Goal: Task Accomplishment & Management: Manage account settings

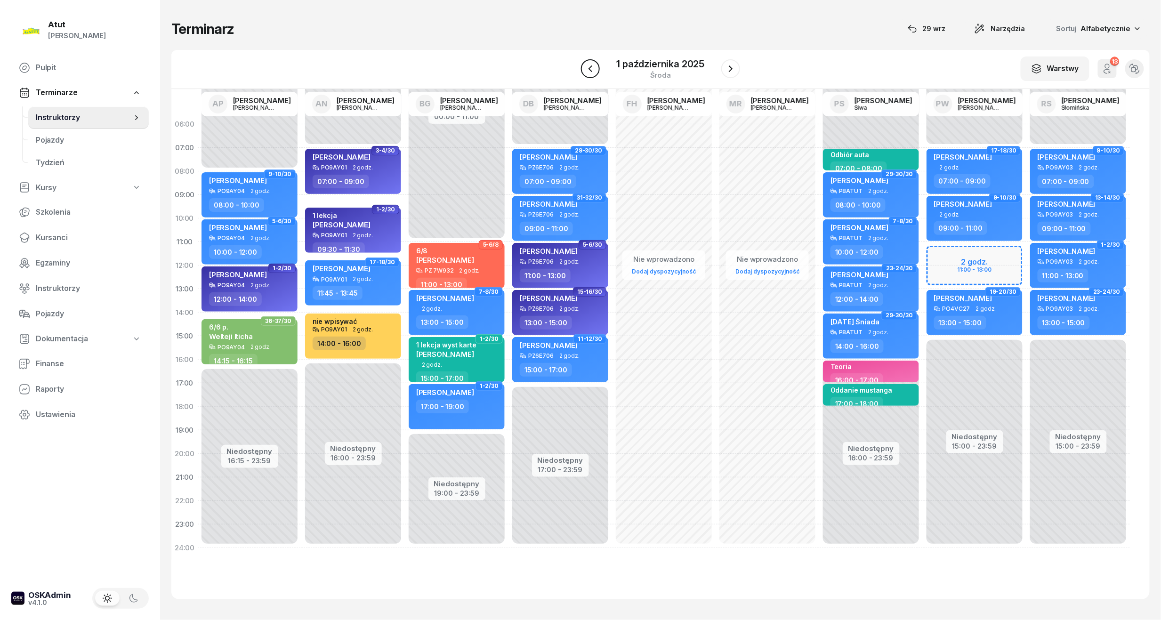
click at [590, 70] on icon "button" at bounding box center [590, 68] width 11 height 11
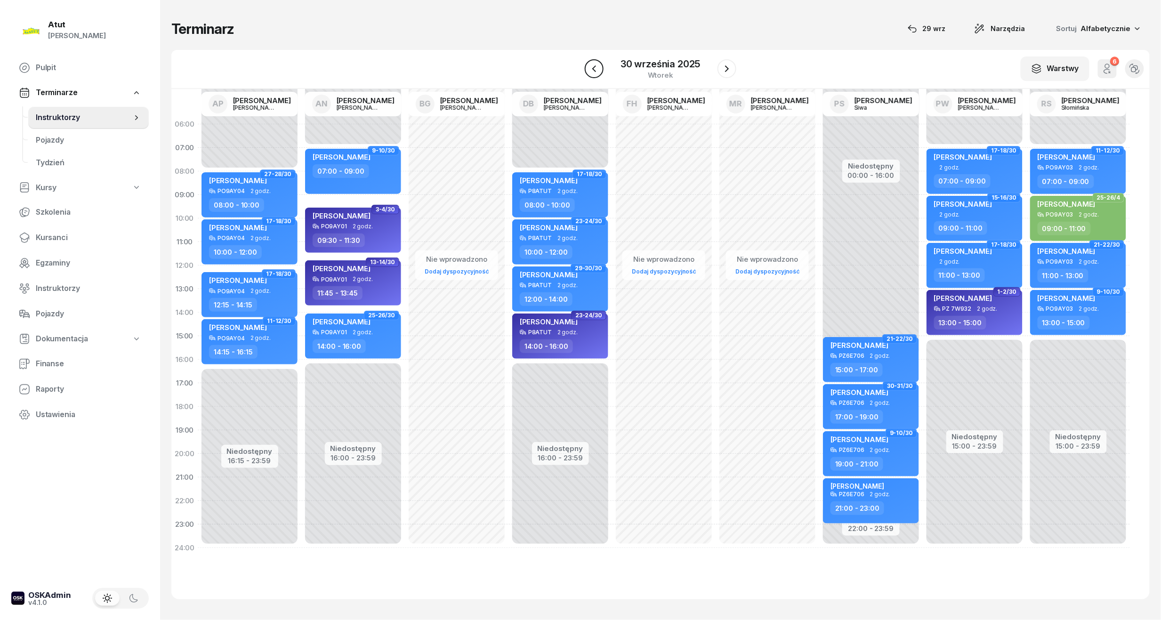
click at [590, 70] on icon "button" at bounding box center [594, 68] width 11 height 11
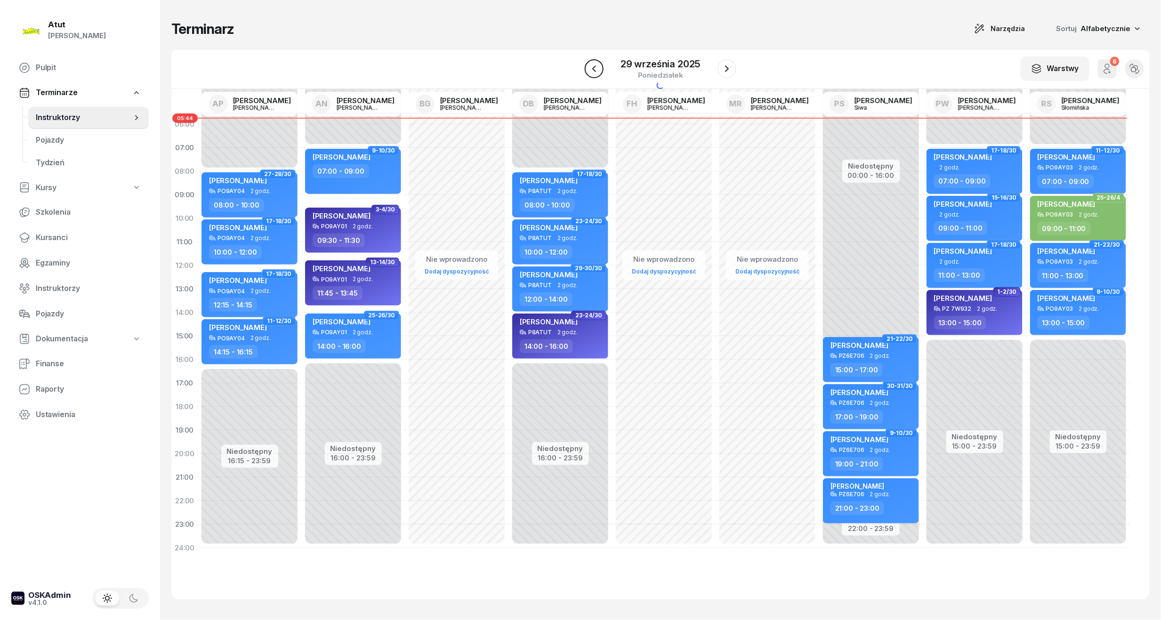
click at [590, 70] on icon "button" at bounding box center [594, 68] width 11 height 11
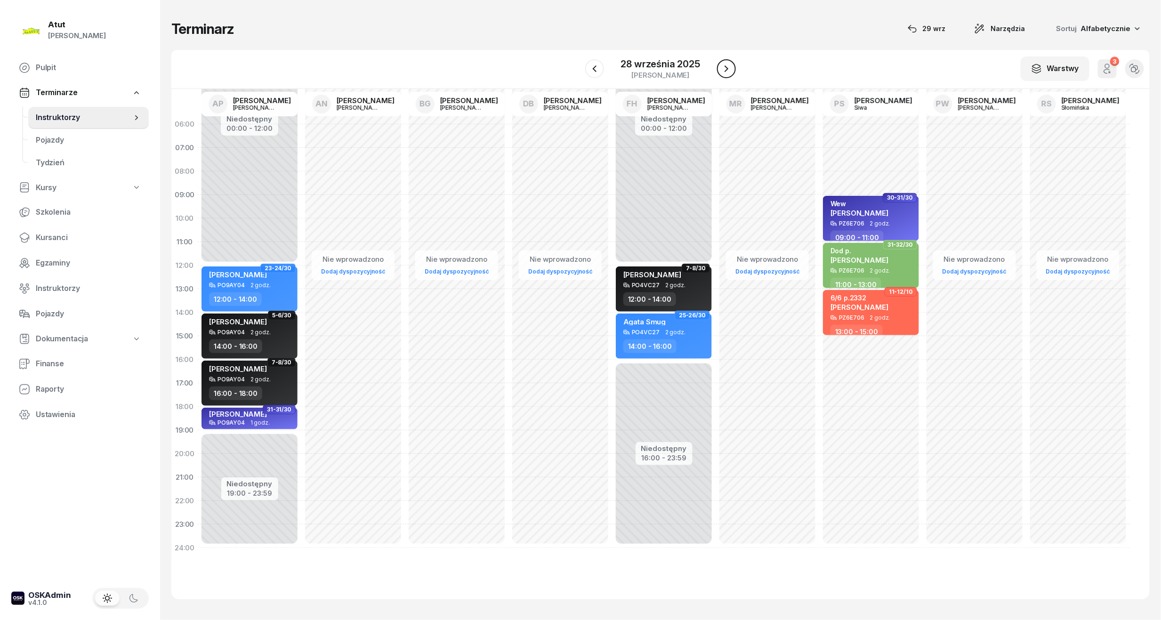
click at [729, 69] on icon "button" at bounding box center [726, 68] width 11 height 11
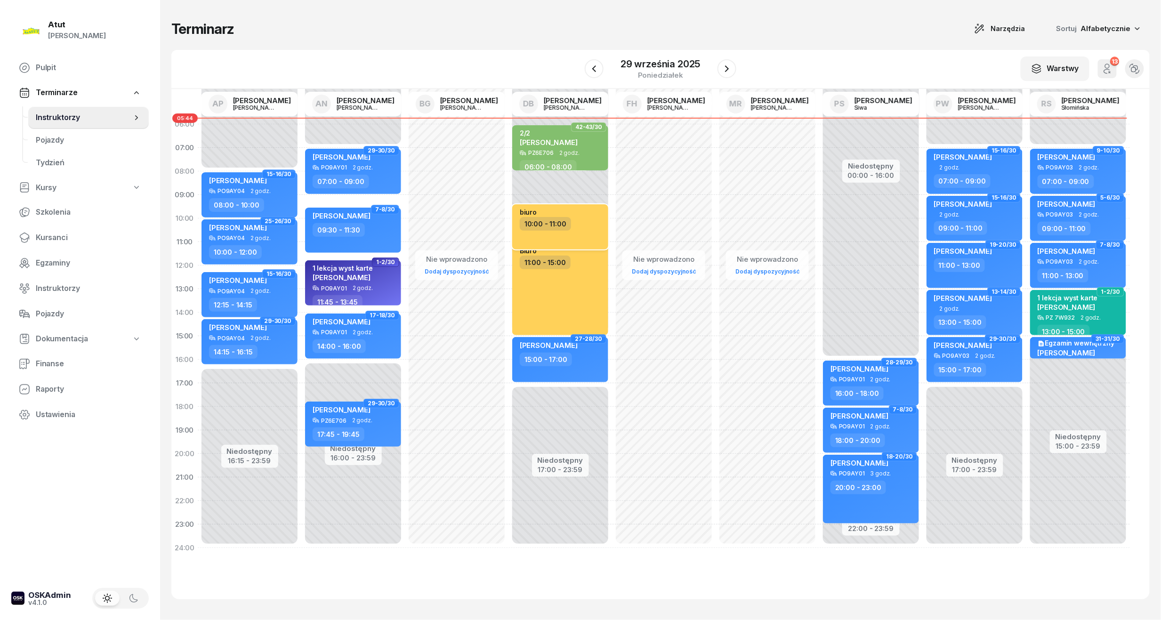
click at [584, 223] on div "10:00 - 11:00" at bounding box center [561, 224] width 83 height 14
select select "10"
select select "11"
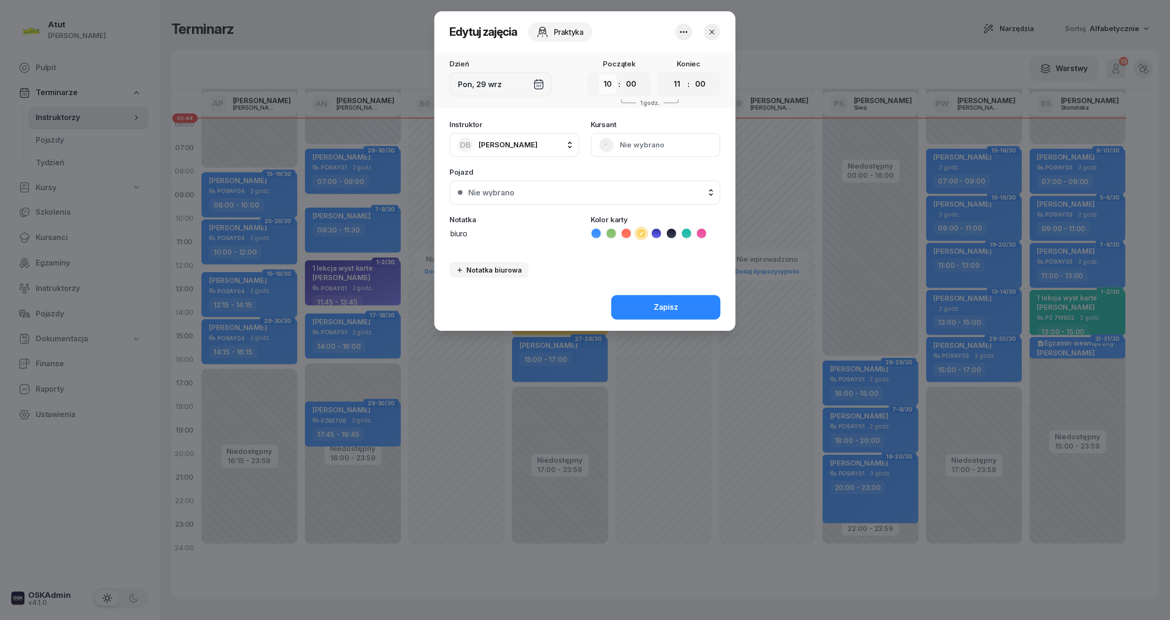
click at [606, 91] on select "00 01 02 03 04 05 06 07 08 09 10 11 12 13 14 15 16 17 18 19 20 21 22 23" at bounding box center [608, 84] width 18 height 20
select select "08"
click at [599, 74] on select "00 01 02 03 04 05 06 07 08 09 10 11 12 13 14 15 16 17 18 19 20 21 22 23" at bounding box center [608, 84] width 18 height 20
click at [653, 305] on button "Zapisz" at bounding box center [666, 307] width 109 height 24
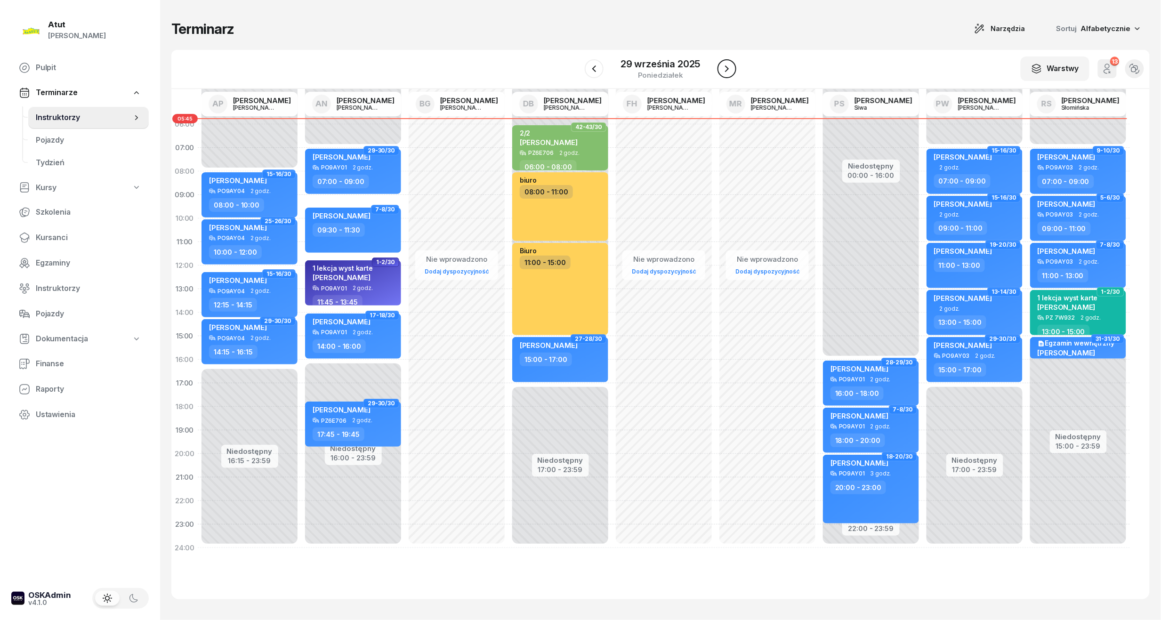
click at [731, 68] on icon "button" at bounding box center [726, 68] width 11 height 11
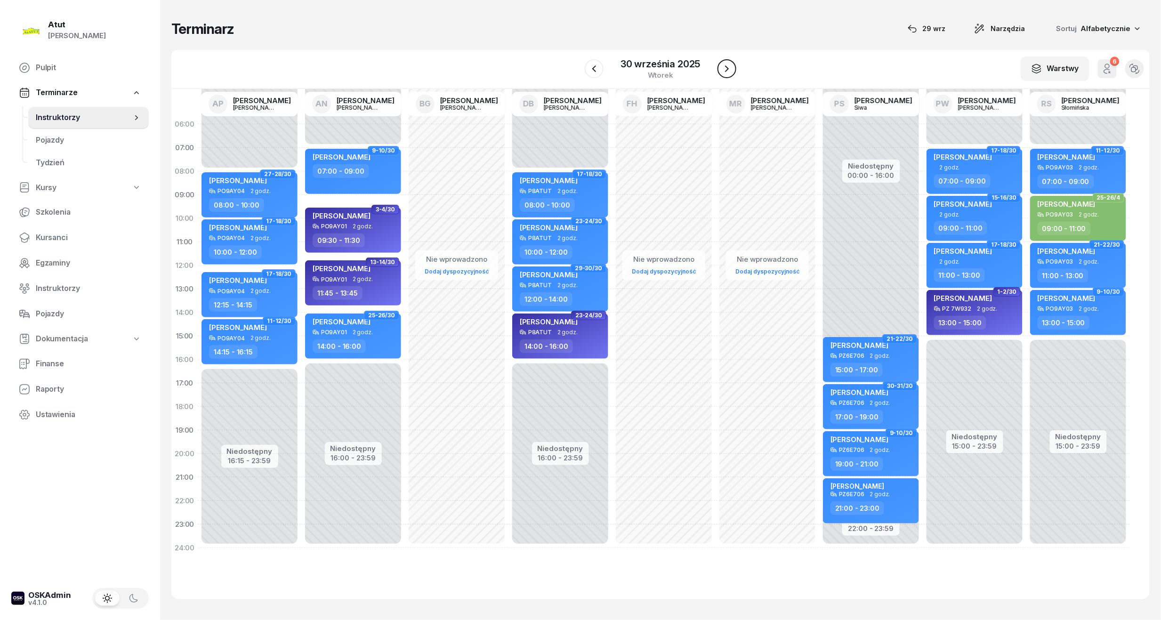
click at [725, 67] on icon "button" at bounding box center [726, 68] width 11 height 11
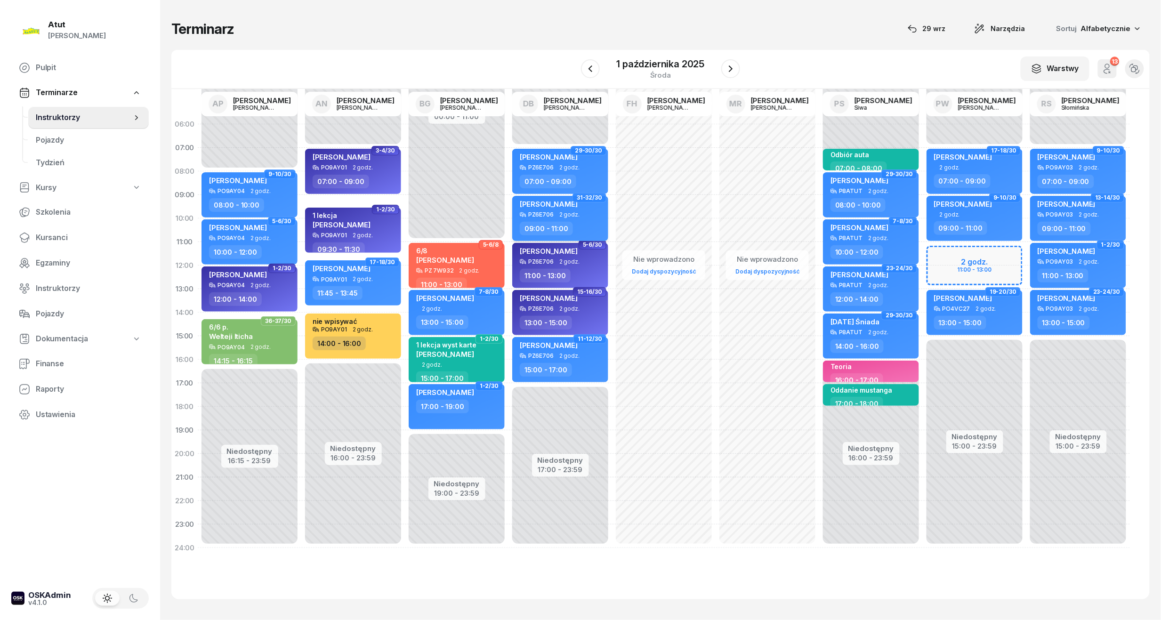
click at [542, 204] on span "[PERSON_NAME]" at bounding box center [549, 204] width 58 height 9
select select "09"
select select "11"
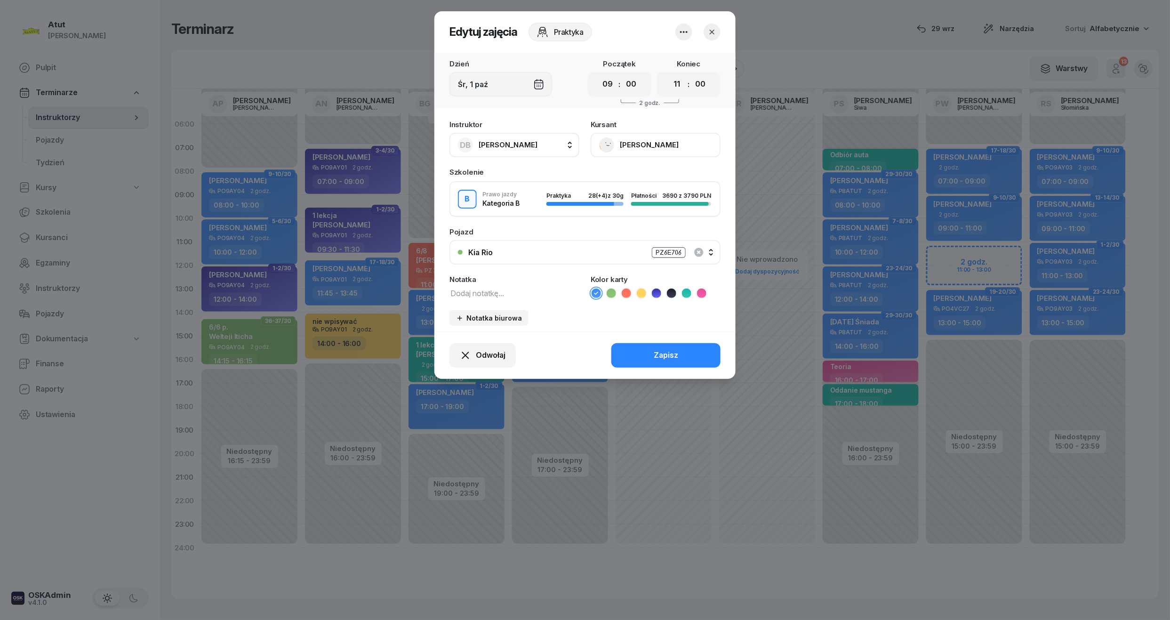
click at [646, 145] on button "[PERSON_NAME]" at bounding box center [656, 145] width 130 height 24
click at [637, 176] on div "Otwórz profil" at bounding box center [621, 177] width 46 height 12
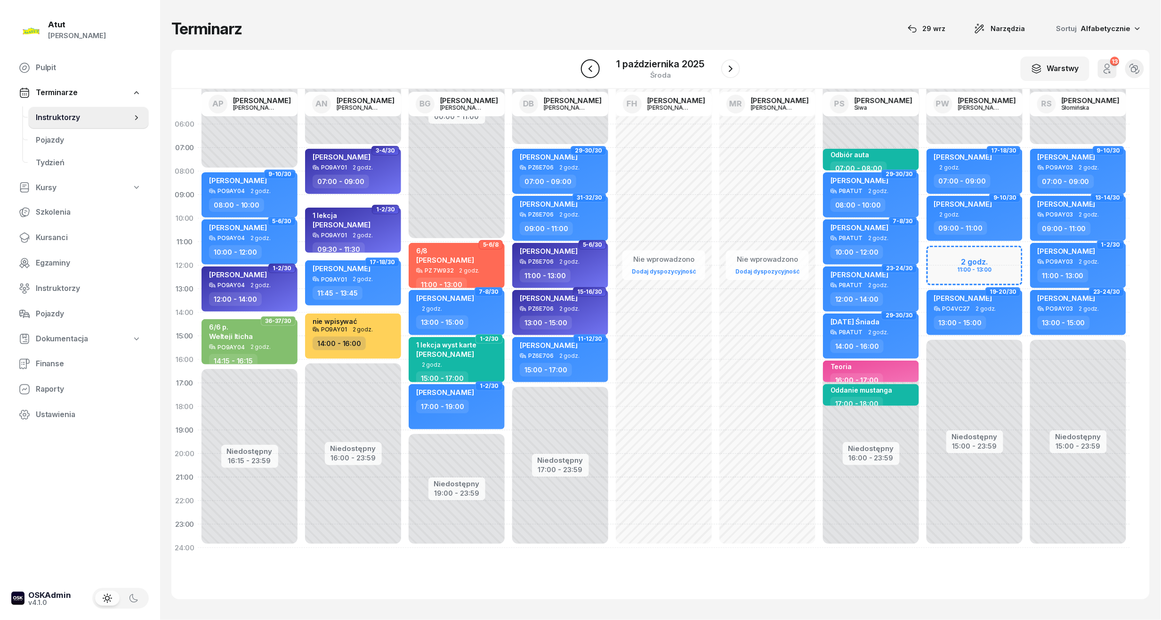
click at [590, 72] on icon "button" at bounding box center [590, 68] width 11 height 11
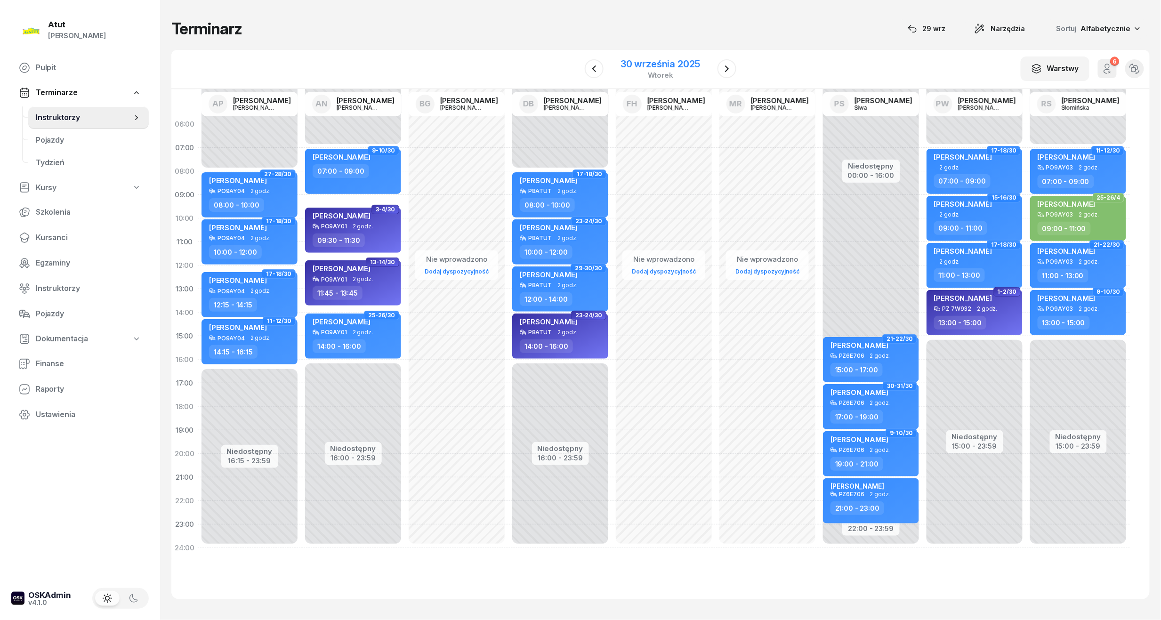
click at [650, 63] on div "30 września 2025" at bounding box center [661, 63] width 80 height 9
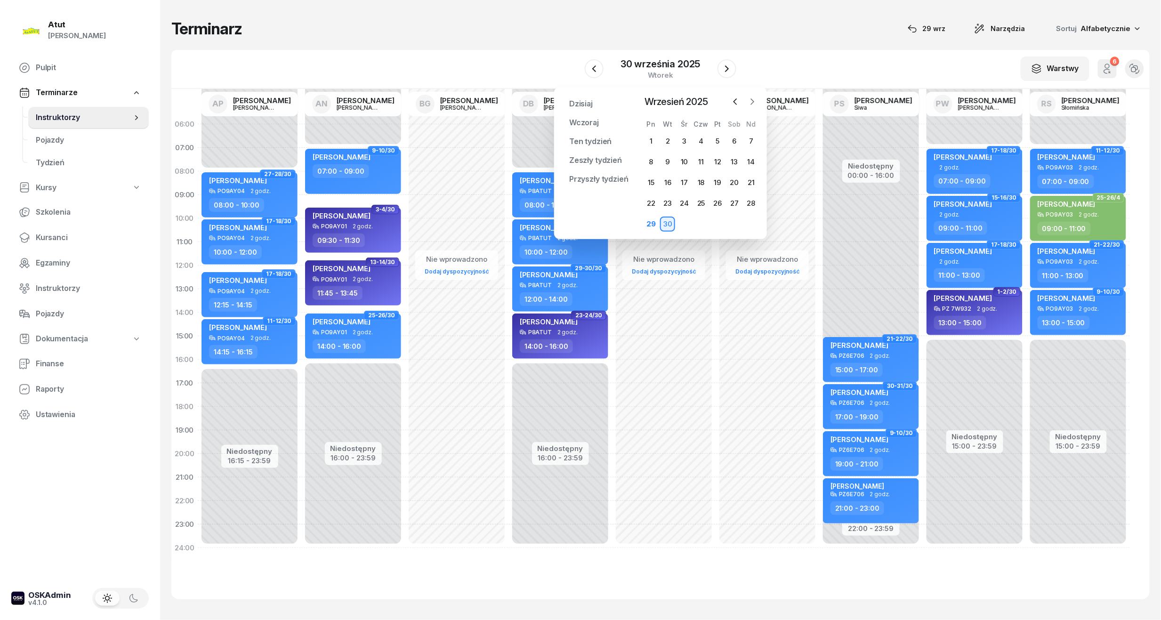
click at [752, 101] on icon "button" at bounding box center [752, 101] width 9 height 9
click at [650, 162] on div "6" at bounding box center [651, 161] width 15 height 15
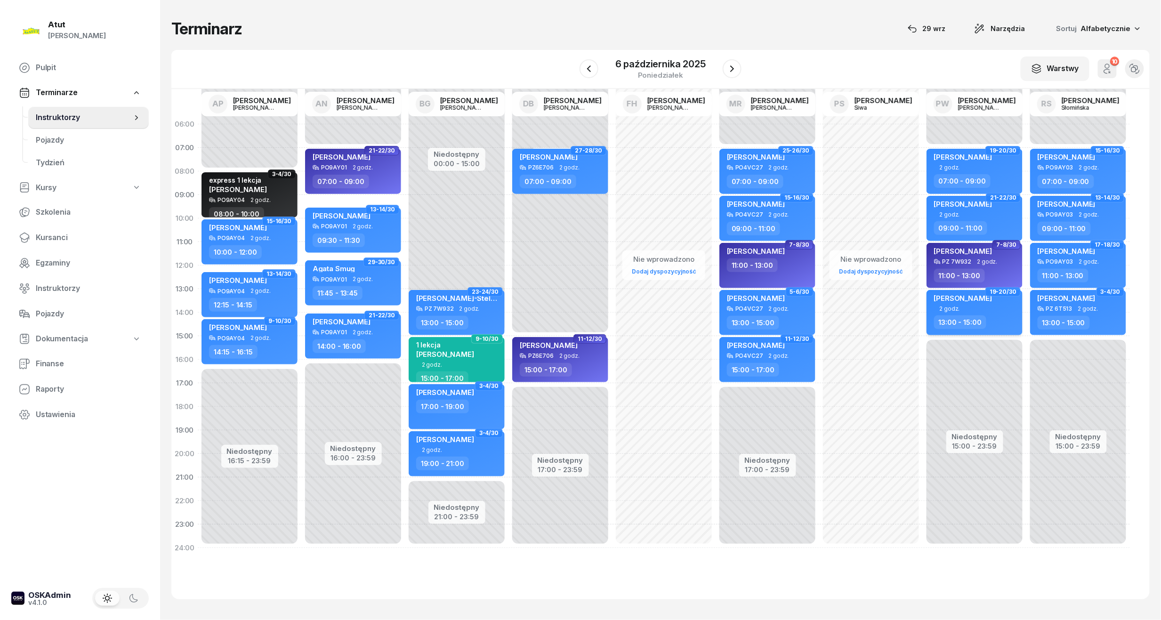
click at [974, 305] on div "[PERSON_NAME]" at bounding box center [963, 300] width 58 height 12
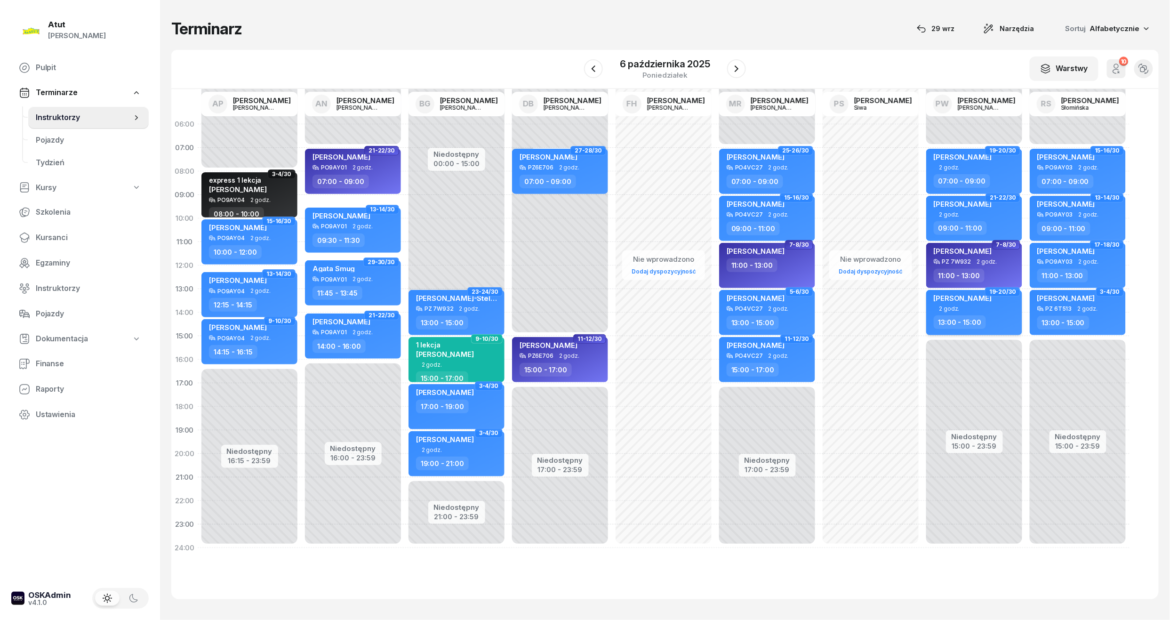
select select "13"
select select "15"
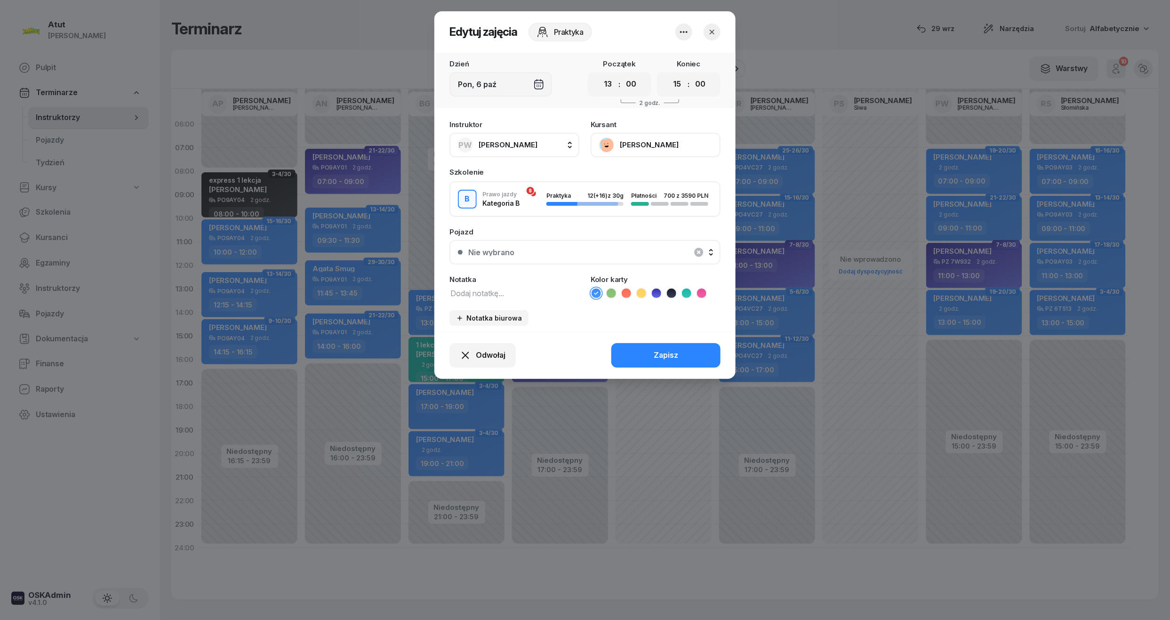
click at [547, 250] on div "Nie wybrano" at bounding box center [590, 253] width 244 height 8
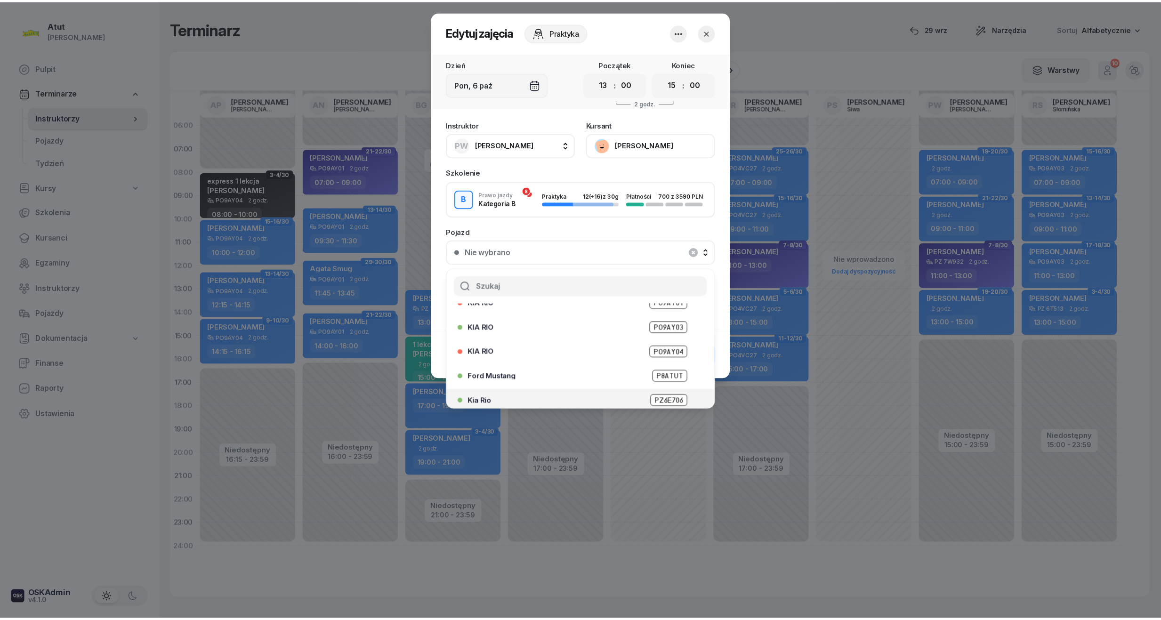
scroll to position [117, 0]
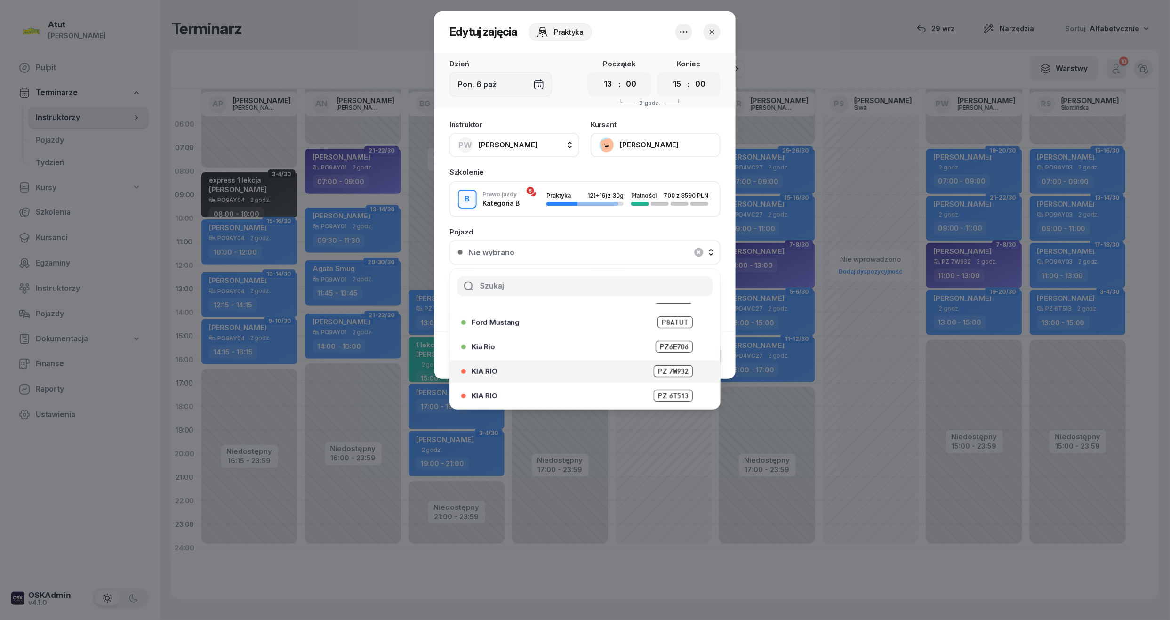
click at [671, 370] on span "PZ 7W932" at bounding box center [673, 371] width 39 height 12
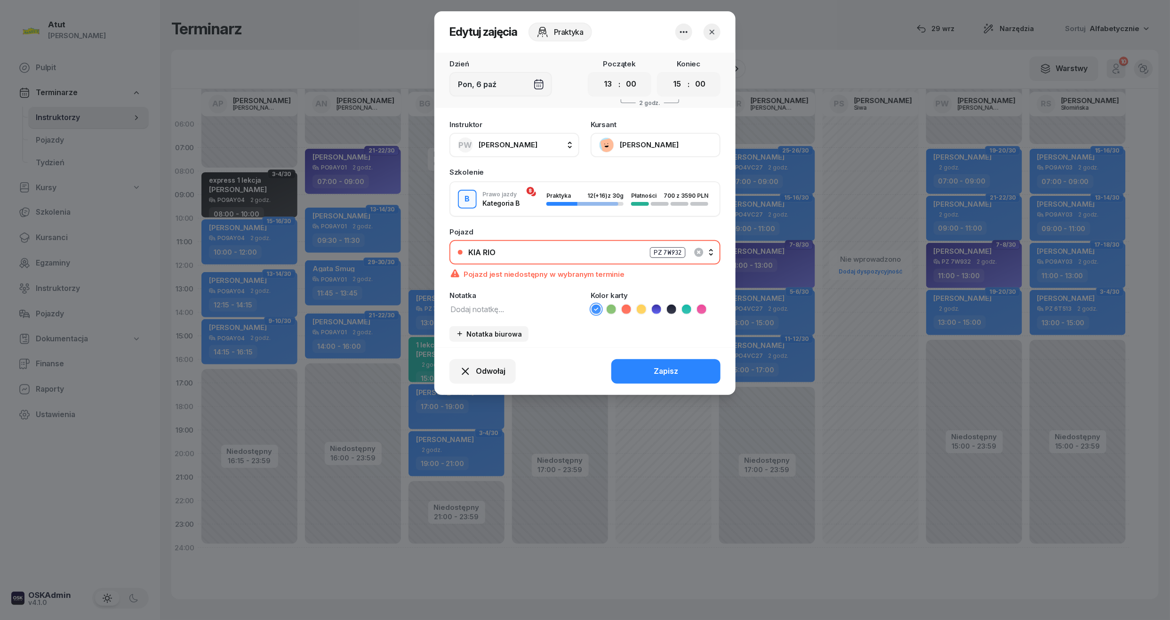
click at [671, 370] on div "Zapisz" at bounding box center [666, 371] width 24 height 12
